Goal: Find specific page/section: Find specific page/section

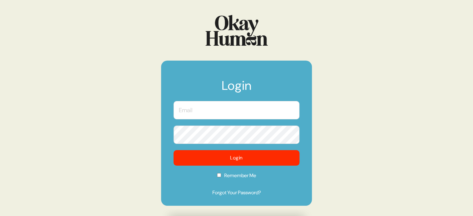
click at [268, 112] on input "text" at bounding box center [236, 110] width 126 height 18
click at [0, 216] on com-1password-button at bounding box center [0, 216] width 0 height 0
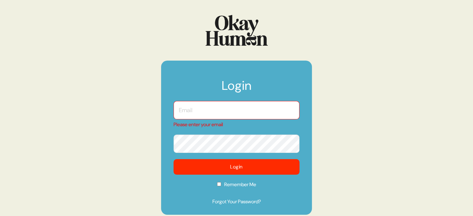
click at [0, 216] on com-1password-button at bounding box center [0, 216] width 0 height 0
click at [252, 114] on input "text" at bounding box center [236, 110] width 126 height 18
type input "[EMAIL_ADDRESS][DOMAIN_NAME]"
checkbox input "true"
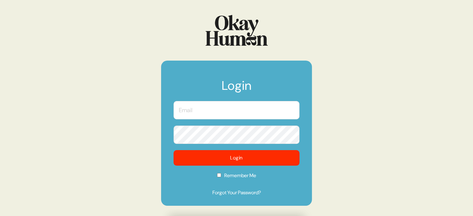
click at [230, 106] on input "text" at bounding box center [236, 110] width 126 height 18
type input "[EMAIL_ADDRESS][DOMAIN_NAME]"
checkbox input "true"
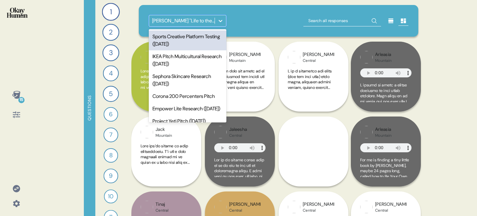
click at [221, 19] on icon at bounding box center [221, 21] width 6 height 6
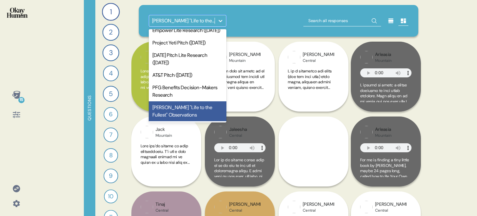
scroll to position [94, 0]
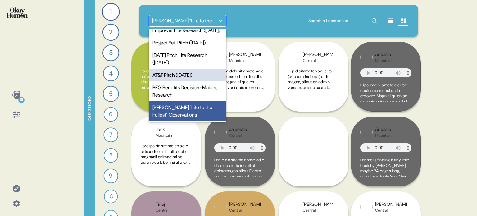
click at [190, 78] on div "AT&T Pitch ([DATE])" at bounding box center [188, 75] width 78 height 12
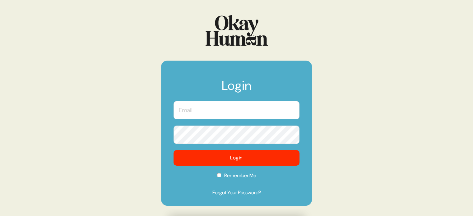
click at [247, 117] on input "text" at bounding box center [236, 110] width 126 height 18
type input "[EMAIL_ADDRESS][DOMAIN_NAME]"
checkbox input "true"
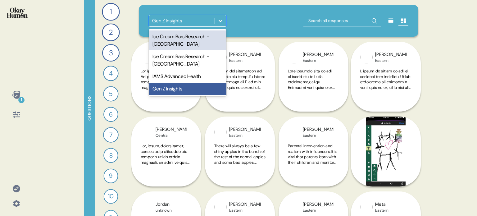
click at [224, 21] on div at bounding box center [220, 20] width 11 height 11
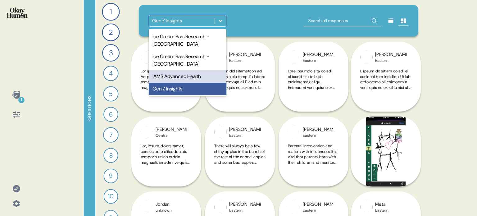
click at [198, 76] on div "IAMS Advanced Health" at bounding box center [188, 76] width 78 height 12
